Goal: Transaction & Acquisition: Purchase product/service

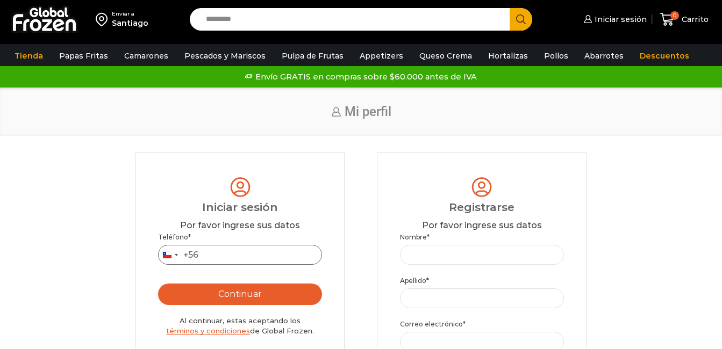
click at [245, 259] on input "Teléfono *" at bounding box center [240, 255] width 164 height 20
type input "*********"
click at [158, 284] on button "Continuar" at bounding box center [240, 295] width 164 height 22
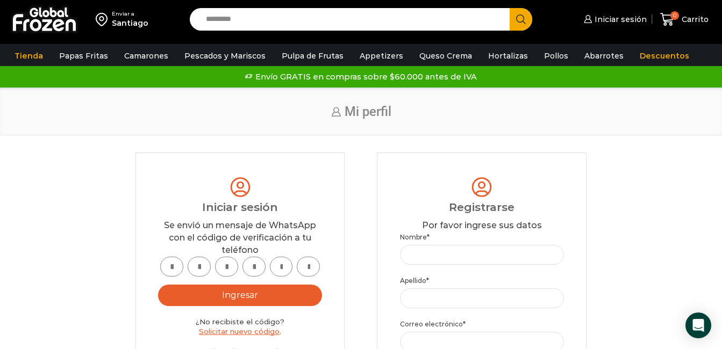
click at [165, 265] on input "text" at bounding box center [171, 267] width 23 height 20
type input "*"
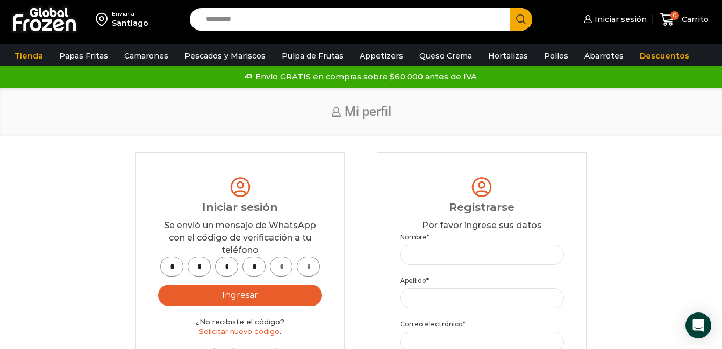
type input "*"
click at [199, 297] on button "Ingresar" at bounding box center [240, 296] width 164 height 22
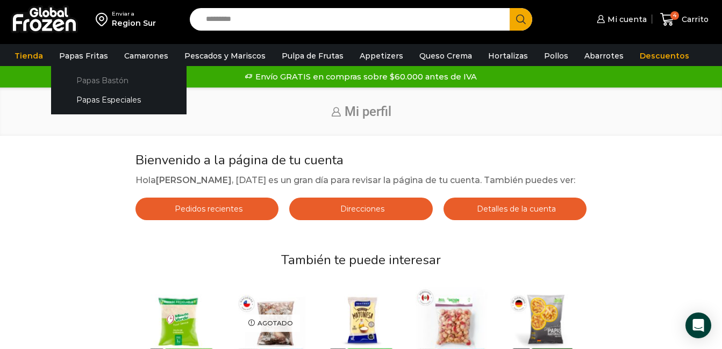
click at [89, 78] on link "Papas Bastón" at bounding box center [119, 80] width 114 height 20
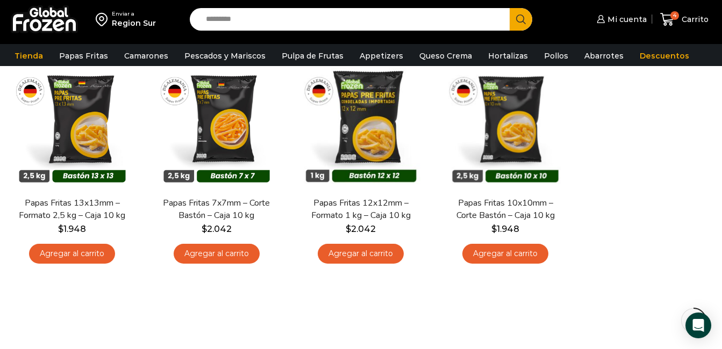
scroll to position [161, 0]
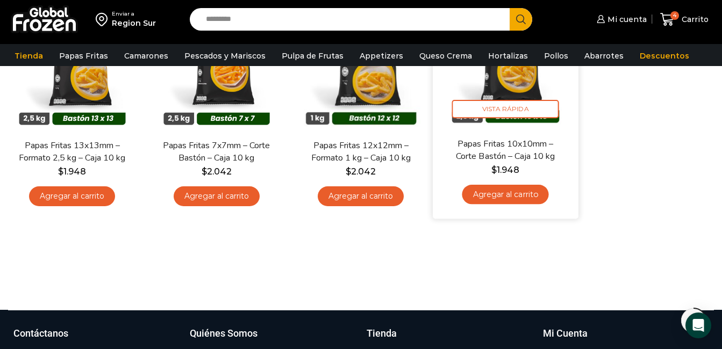
click at [512, 199] on link "Agregar al carrito" at bounding box center [505, 194] width 87 height 20
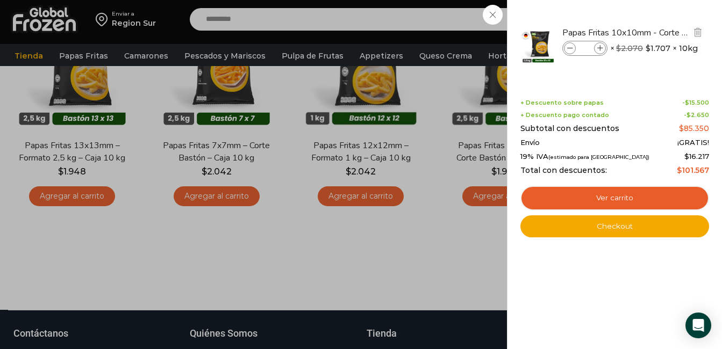
click at [569, 48] on icon at bounding box center [570, 49] width 6 height 6
type input "*"
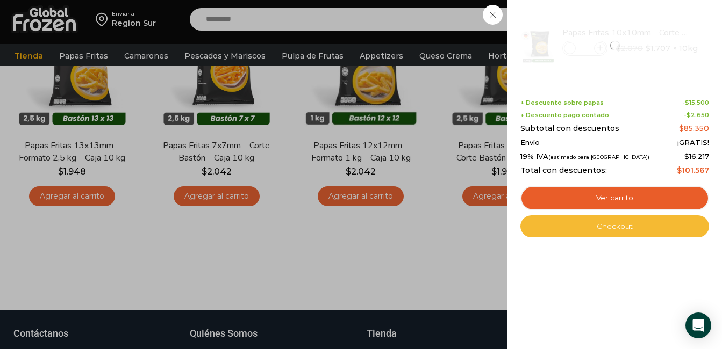
click at [620, 226] on link "Checkout" at bounding box center [614, 227] width 189 height 23
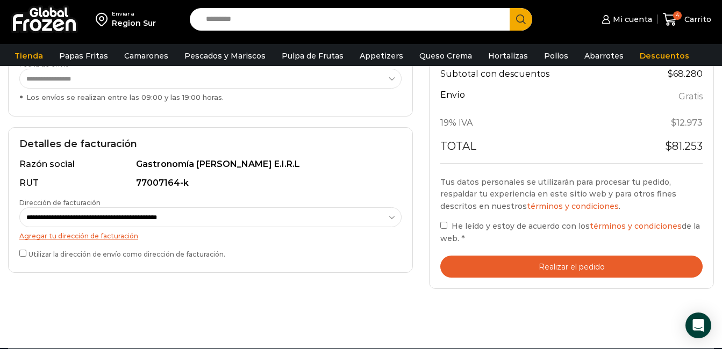
scroll to position [269, 0]
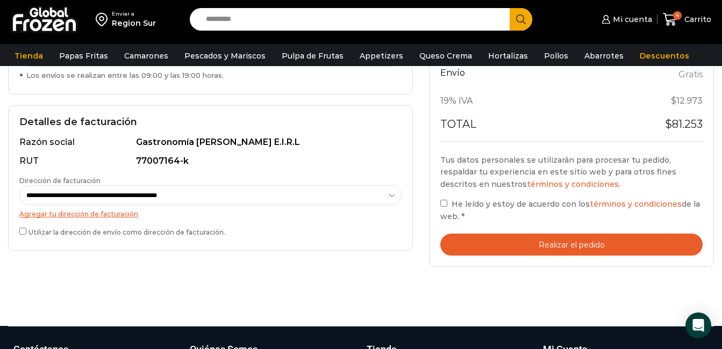
click at [526, 236] on button "Realizar el pedido" at bounding box center [571, 245] width 262 height 22
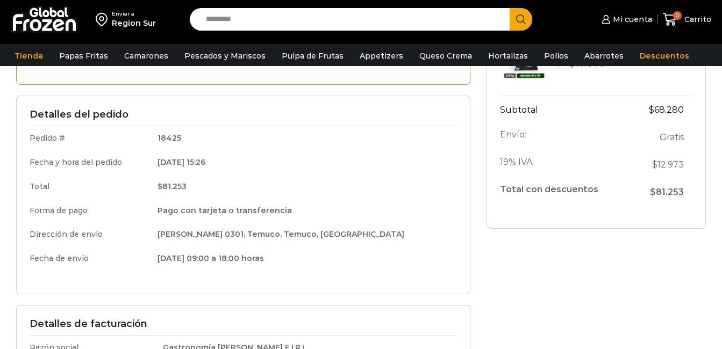
scroll to position [161, 0]
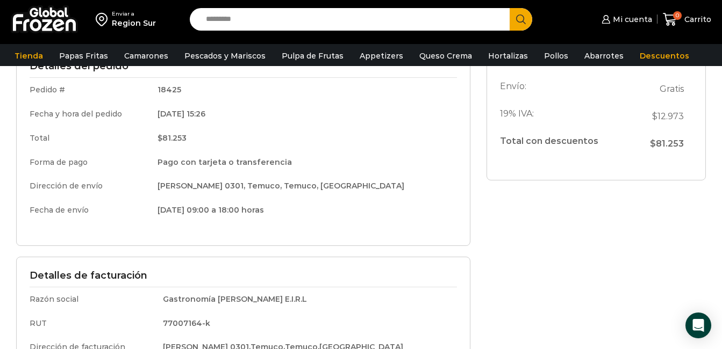
click at [409, 191] on td "[PERSON_NAME] 0301, Temuco, Temuco, [GEOGRAPHIC_DATA]" at bounding box center [303, 186] width 307 height 24
